Goal: Register for event/course: Sign up to attend an event or enroll in a course

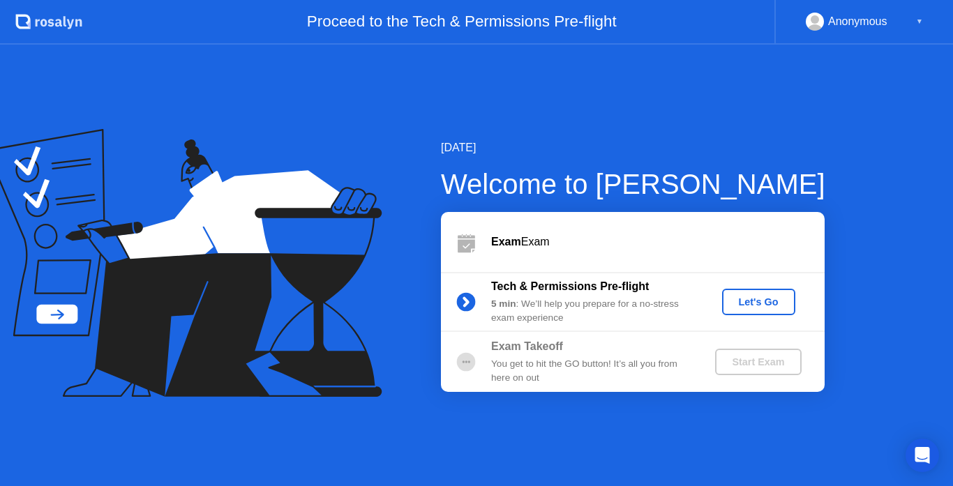
click at [749, 364] on div "Start Exam" at bounding box center [758, 362] width 75 height 11
click at [542, 232] on div "Exam Exam" at bounding box center [633, 242] width 384 height 60
drag, startPoint x: 604, startPoint y: 317, endPoint x: 749, endPoint y: 296, distance: 146.6
click at [749, 296] on div "Tech & Permissions Pre-flight 5 min : We’ll help you prepare for a no-stress ex…" at bounding box center [633, 302] width 384 height 60
click at [749, 297] on div "Let's Go" at bounding box center [759, 302] width 62 height 11
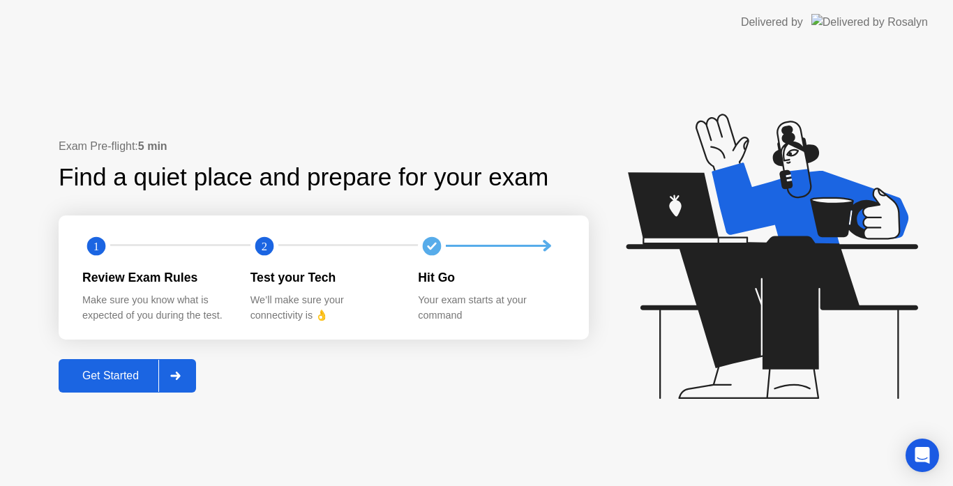
click at [169, 376] on div at bounding box center [174, 376] width 33 height 32
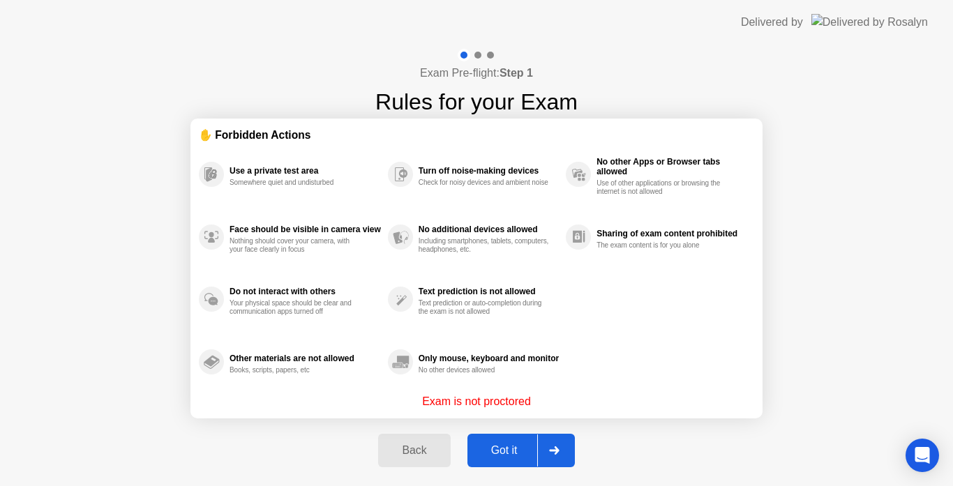
click at [554, 445] on div at bounding box center [553, 451] width 33 height 32
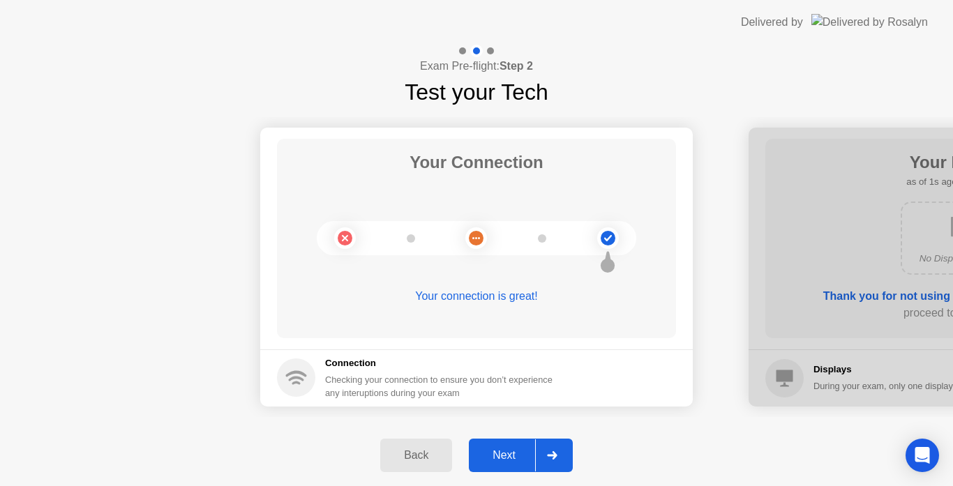
click at [560, 453] on div at bounding box center [551, 456] width 33 height 32
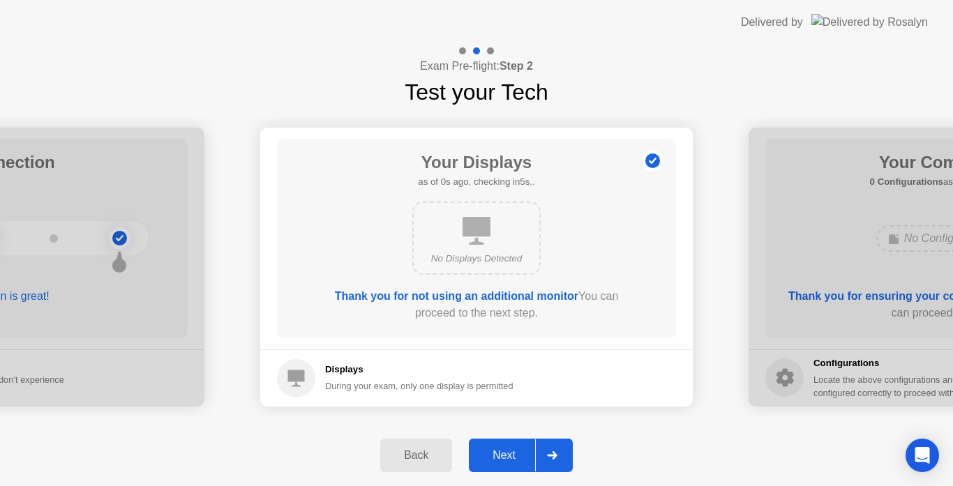
click at [560, 453] on div at bounding box center [551, 456] width 33 height 32
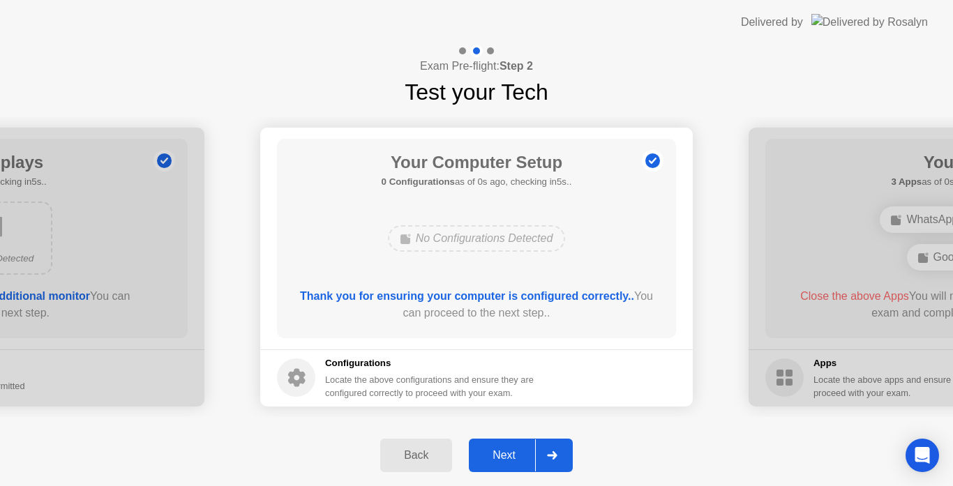
click at [560, 453] on div at bounding box center [551, 456] width 33 height 32
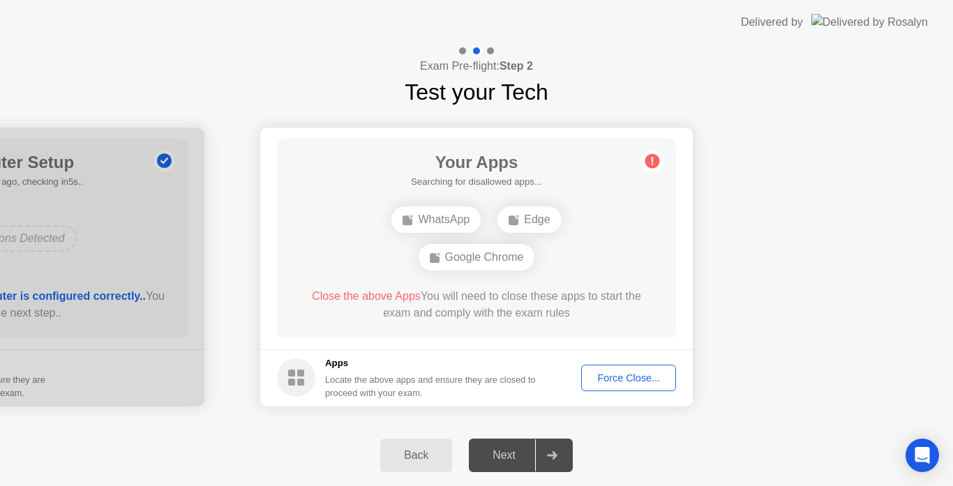
click at [629, 380] on div "Force Close..." at bounding box center [628, 378] width 85 height 11
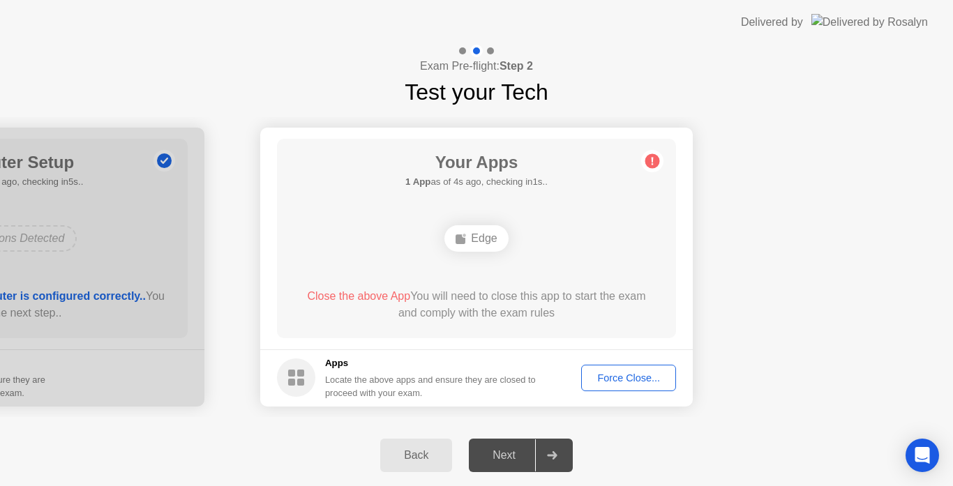
click at [619, 381] on div "Force Close..." at bounding box center [628, 378] width 85 height 11
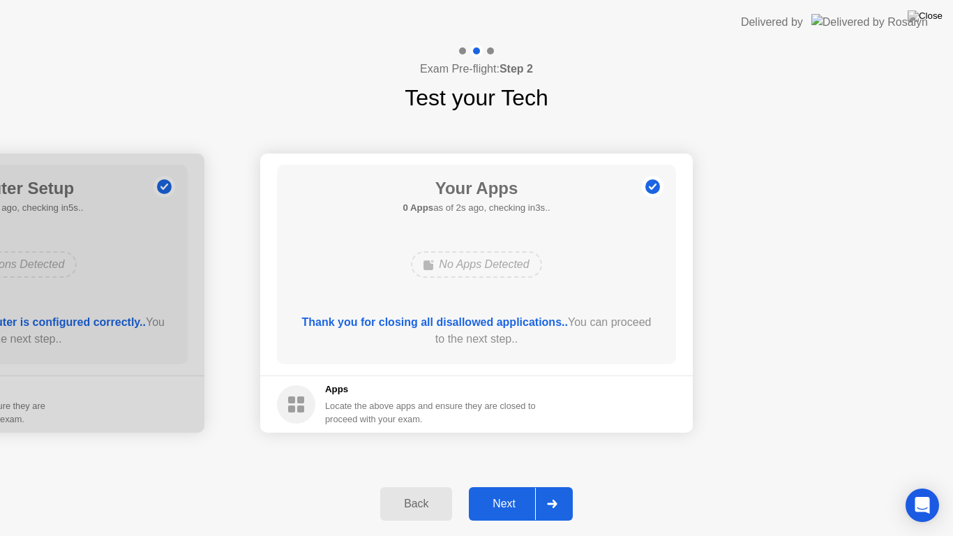
click at [499, 486] on div "Next" at bounding box center [504, 504] width 62 height 13
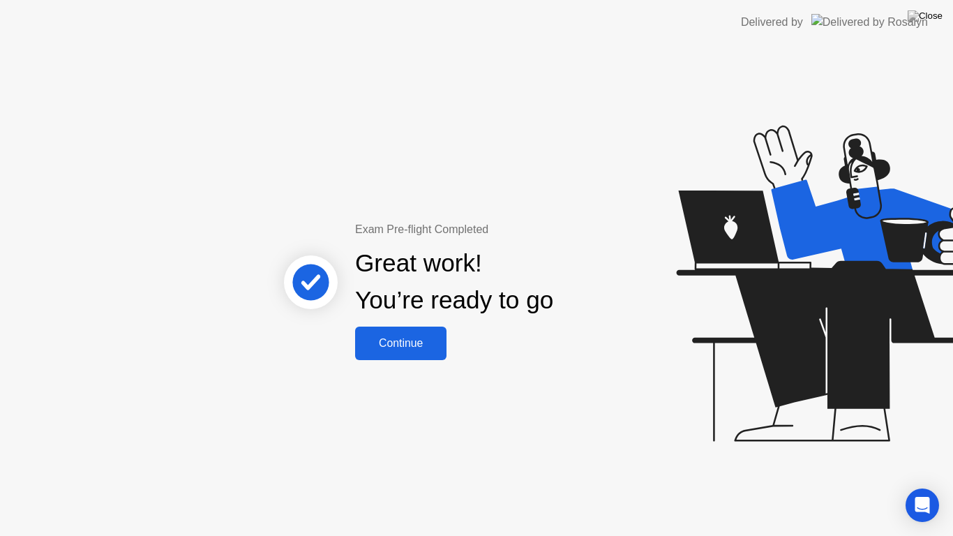
click at [404, 344] on div "Continue" at bounding box center [400, 343] width 83 height 13
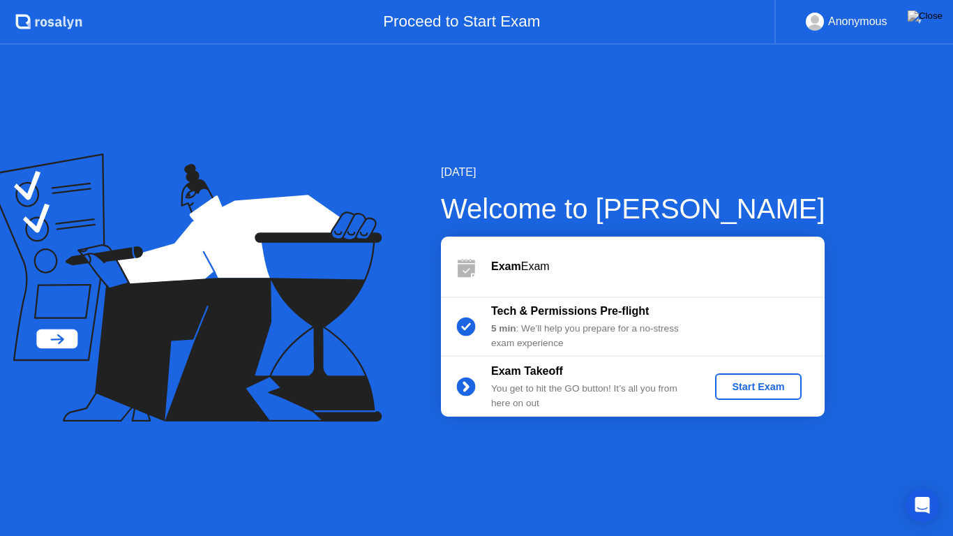
click at [748, 388] on div "Start Exam" at bounding box center [758, 386] width 75 height 11
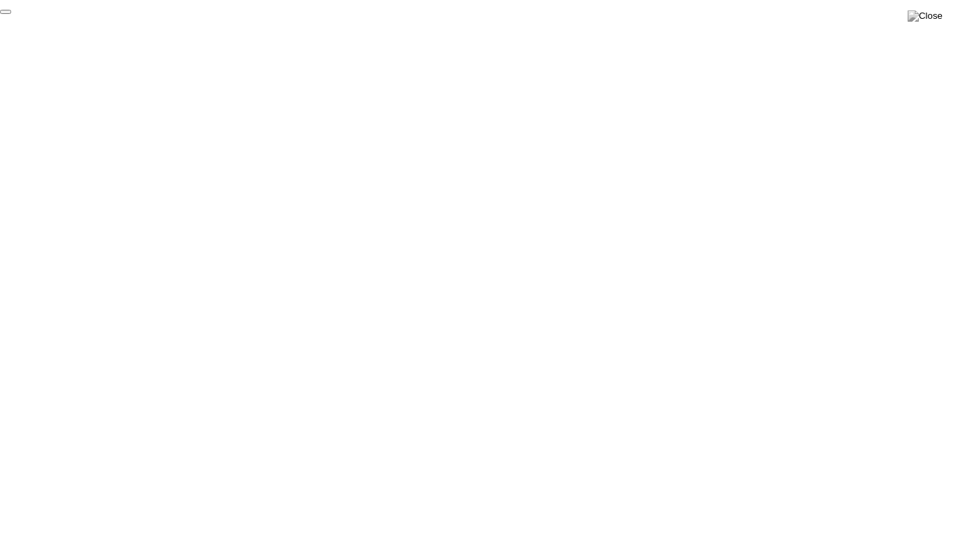
click at [11, 14] on button "End Proctoring Session" at bounding box center [5, 12] width 11 height 4
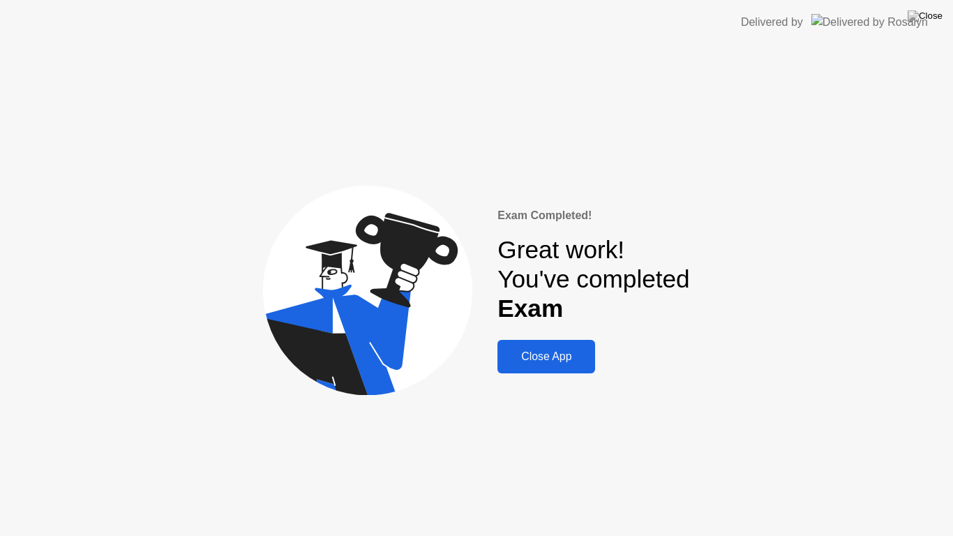
click at [576, 363] on div "Close App" at bounding box center [546, 356] width 89 height 13
